Goal: Task Accomplishment & Management: Complete application form

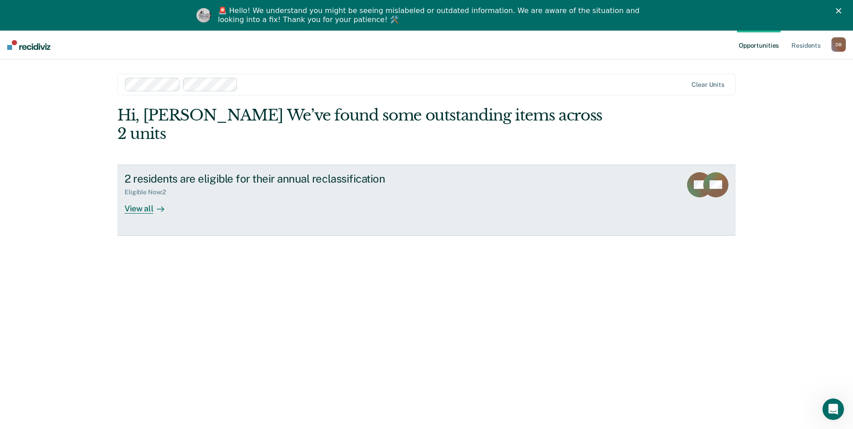
click at [275, 172] on div "2 residents are eligible for their annual reclassification" at bounding box center [282, 178] width 316 height 13
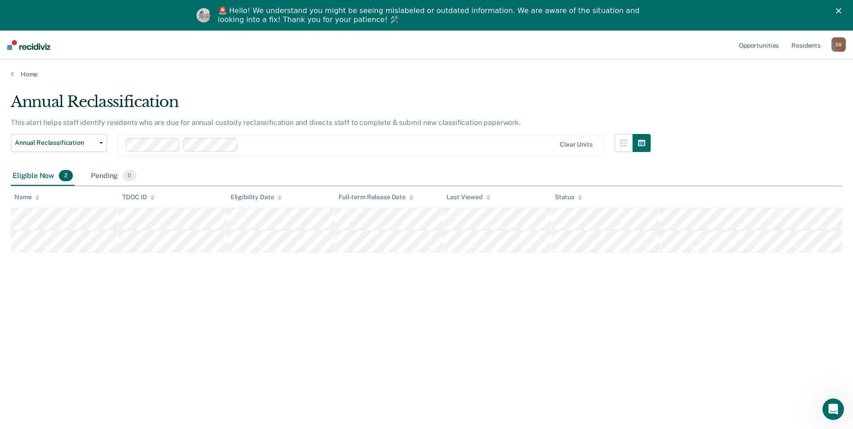
click at [711, 281] on div "Annual Reclassification This alert helps staff identify residents who are due f…" at bounding box center [426, 242] width 831 height 299
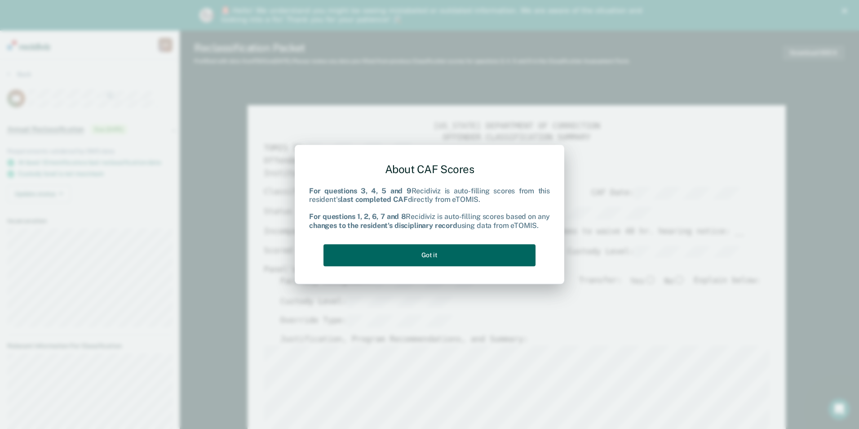
click at [483, 247] on button "Got it" at bounding box center [430, 255] width 212 height 22
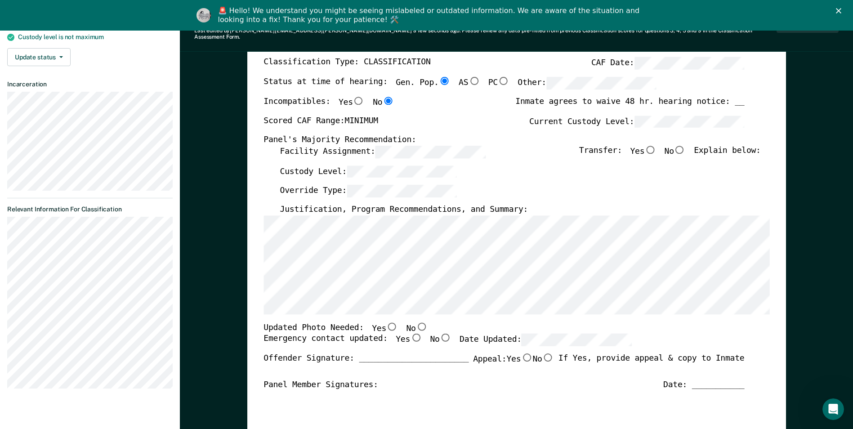
scroll to position [90, 0]
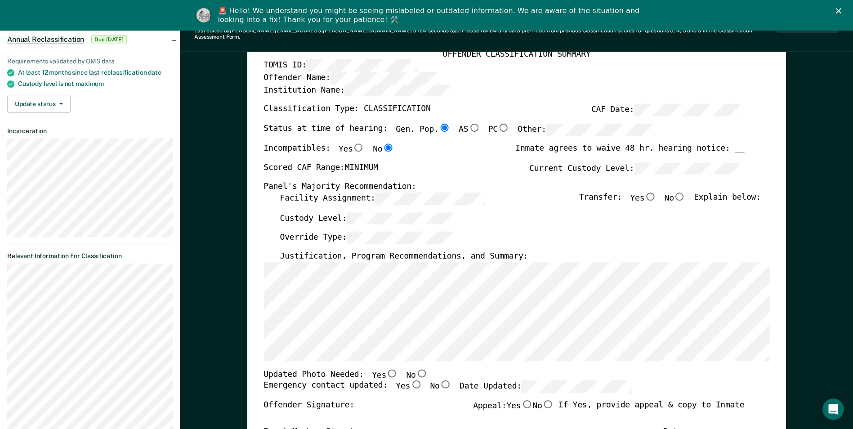
drag, startPoint x: 688, startPoint y: 190, endPoint x: 699, endPoint y: 192, distance: 11.8
click at [685, 192] on input "No" at bounding box center [680, 196] width 12 height 8
type textarea "x"
radio input "true"
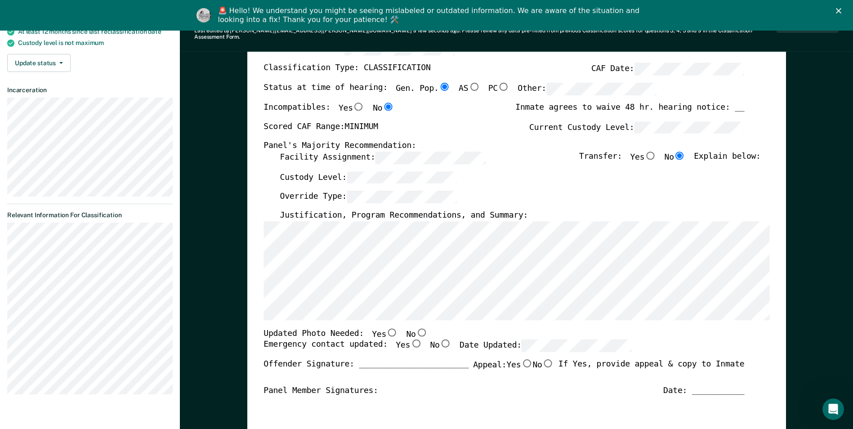
scroll to position [135, 0]
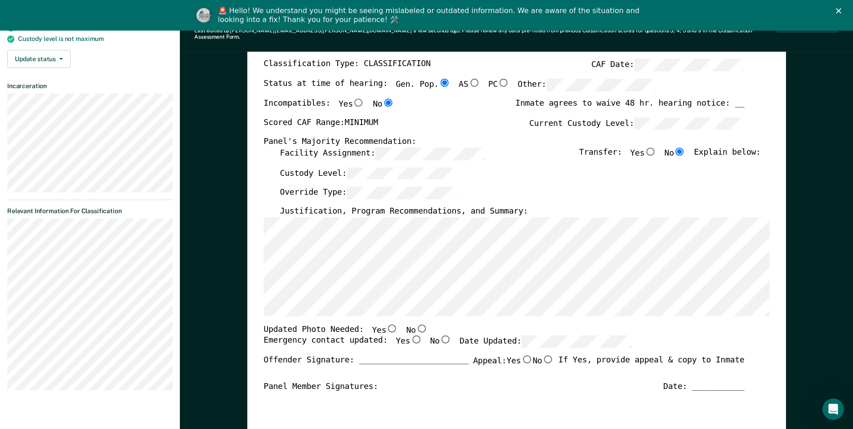
click at [415, 324] on input "No" at bounding box center [421, 328] width 12 height 8
type textarea "x"
radio input "true"
drag, startPoint x: 399, startPoint y: 329, endPoint x: 406, endPoint y: 333, distance: 7.9
click at [410, 335] on input "Yes" at bounding box center [416, 339] width 12 height 8
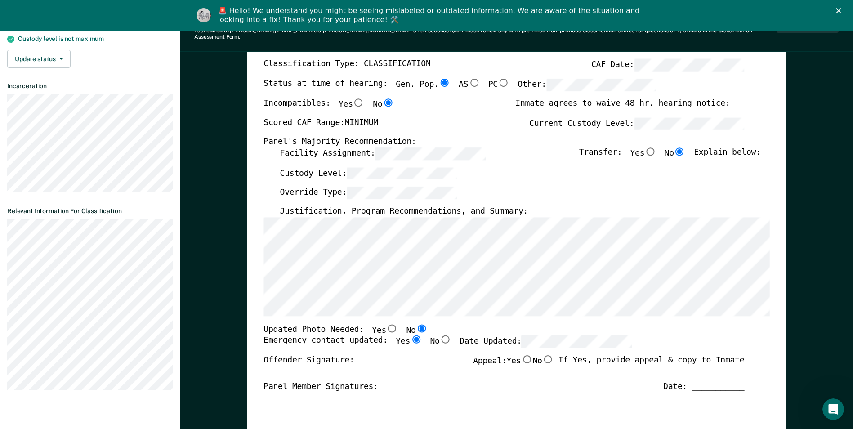
type textarea "x"
radio input "true"
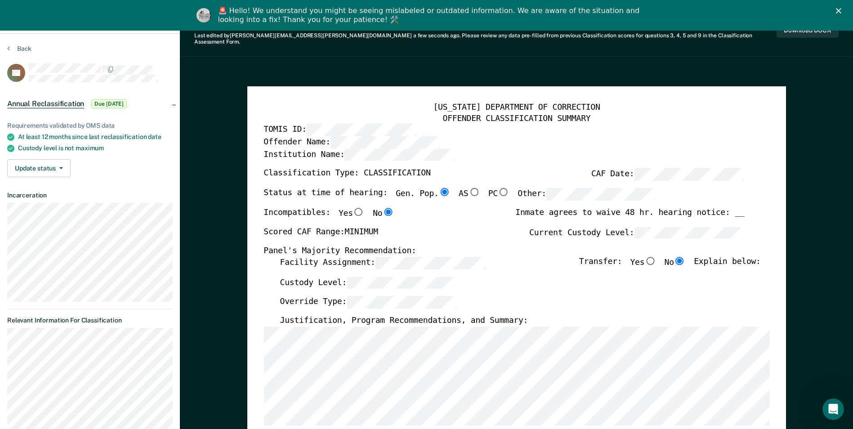
scroll to position [0, 0]
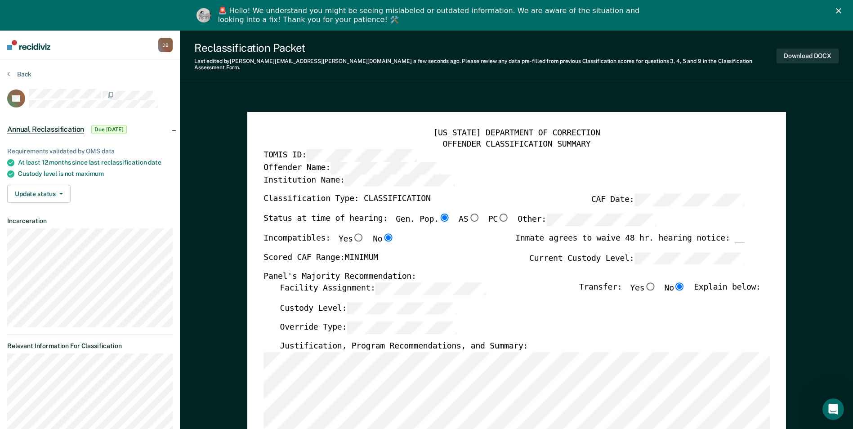
click at [818, 44] on div "Download DOCX" at bounding box center [807, 56] width 62 height 30
click at [820, 52] on button "Download DOCX" at bounding box center [807, 56] width 62 height 15
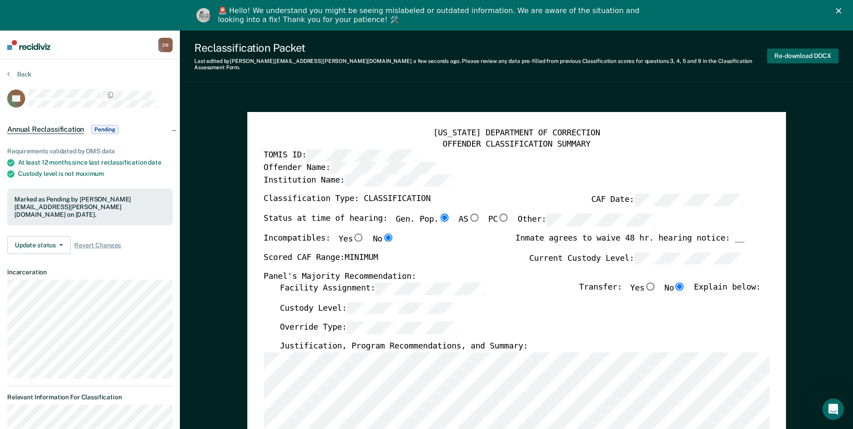
click at [812, 51] on button "Re-download DOCX" at bounding box center [802, 56] width 71 height 15
click at [841, 9] on icon "Close" at bounding box center [838, 10] width 5 height 5
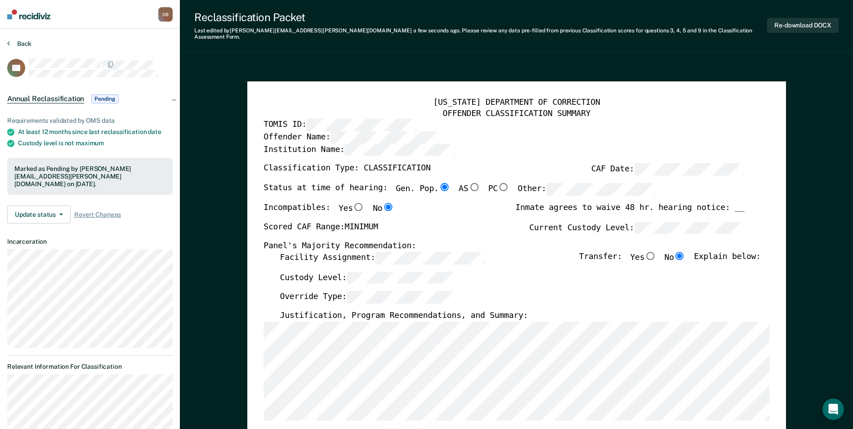
click at [14, 41] on button "Back" at bounding box center [19, 44] width 24 height 8
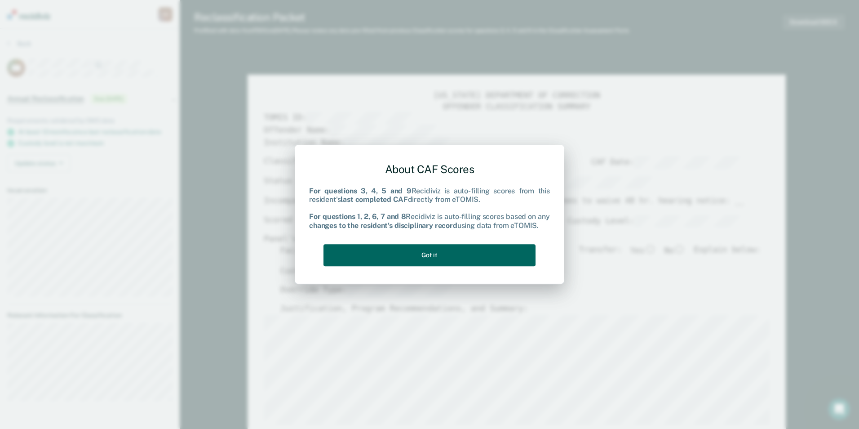
click at [439, 260] on button "Got it" at bounding box center [430, 255] width 212 height 22
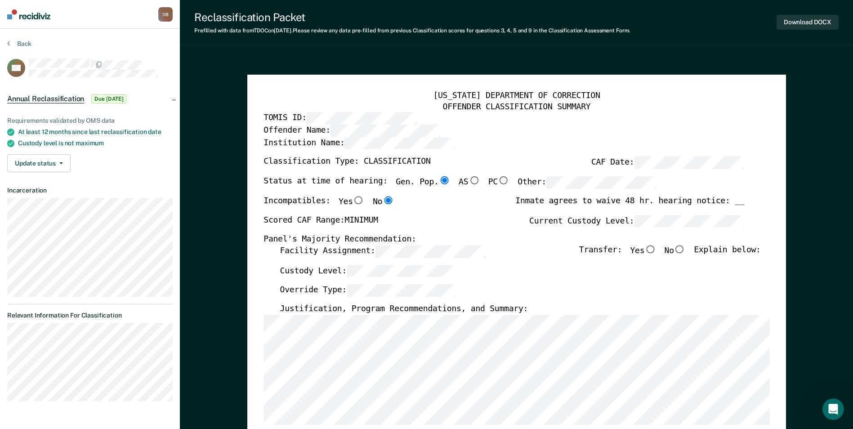
click at [684, 250] on input "No" at bounding box center [680, 249] width 12 height 8
type textarea "x"
radio input "true"
click at [684, 252] on input "No" at bounding box center [680, 249] width 12 height 8
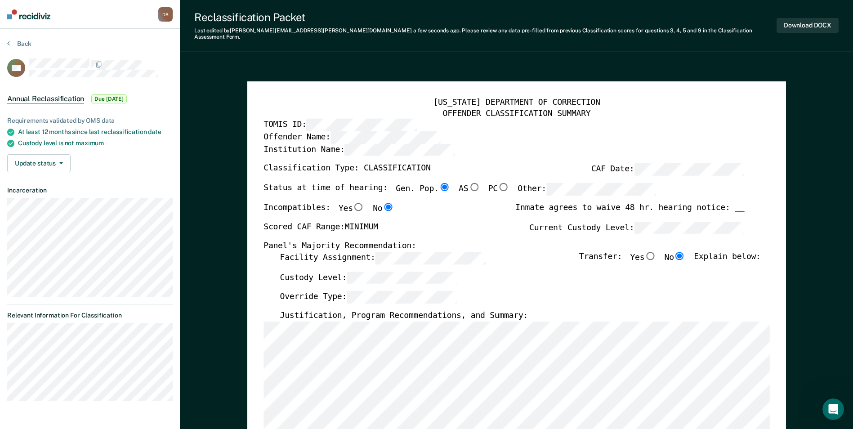
click at [548, 291] on div "Override Type:" at bounding box center [520, 301] width 480 height 20
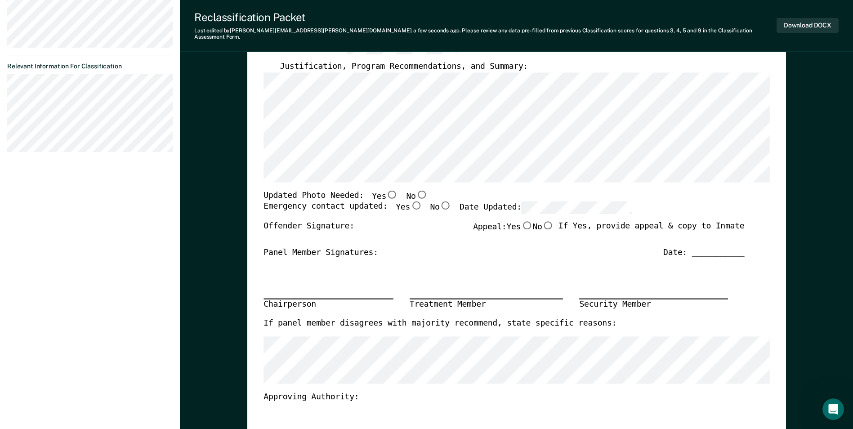
scroll to position [270, 0]
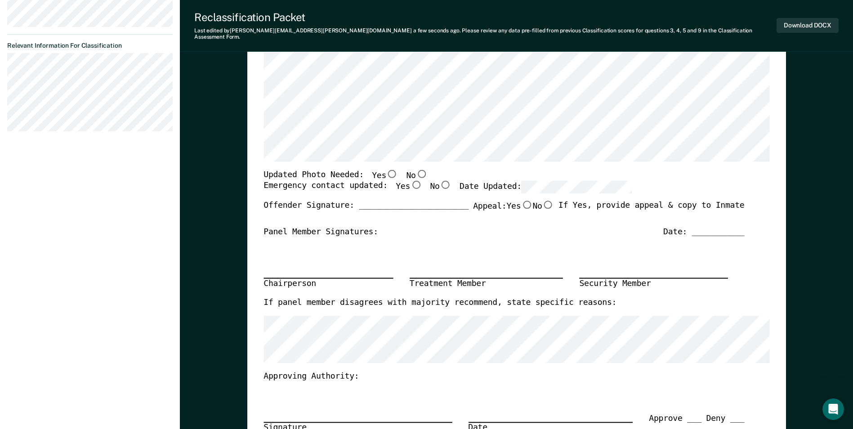
click at [386, 169] on input "Yes" at bounding box center [392, 173] width 12 height 8
type textarea "x"
radio input "true"
click at [410, 181] on input "Yes" at bounding box center [416, 185] width 12 height 8
type textarea "x"
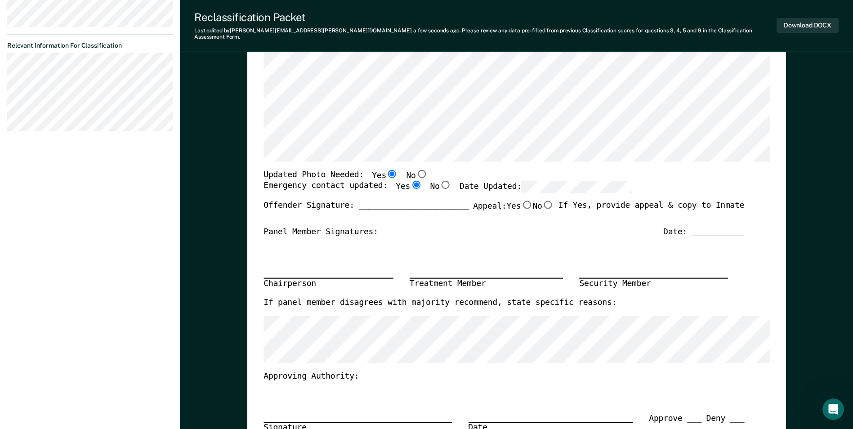
radio input "true"
click at [716, 227] on div "Date: ___________" at bounding box center [703, 232] width 81 height 11
click at [712, 227] on div "Date: ___________" at bounding box center [703, 232] width 81 height 11
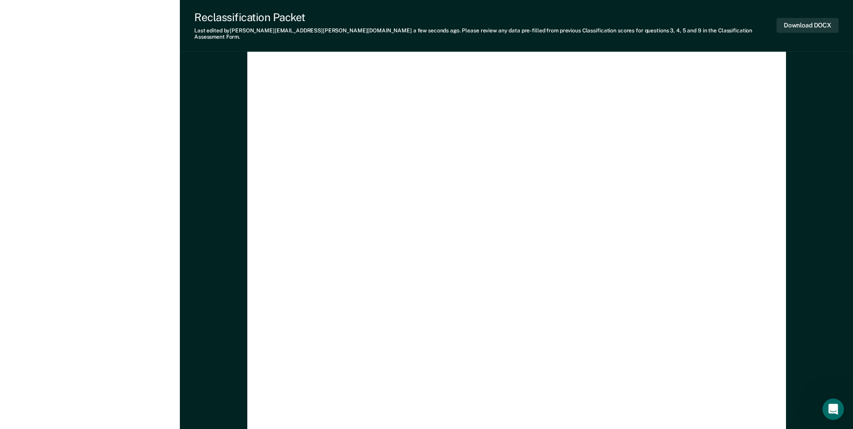
scroll to position [2605, 0]
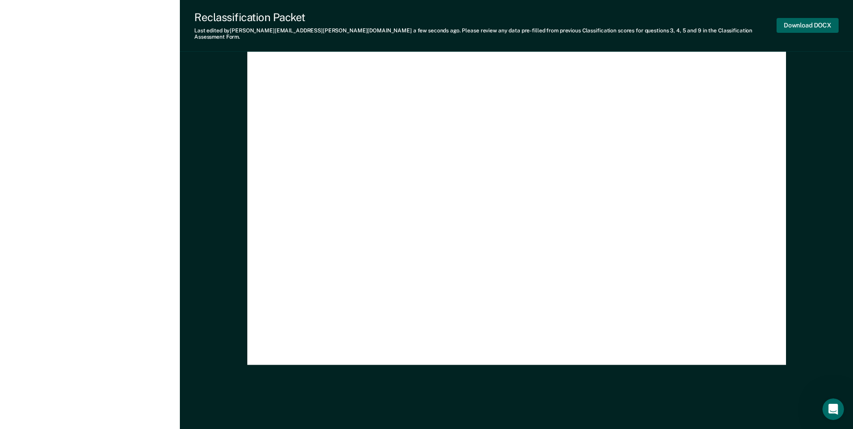
click at [809, 21] on button "Download DOCX" at bounding box center [807, 25] width 62 height 15
type textarea "x"
